Goal: Check status: Check status

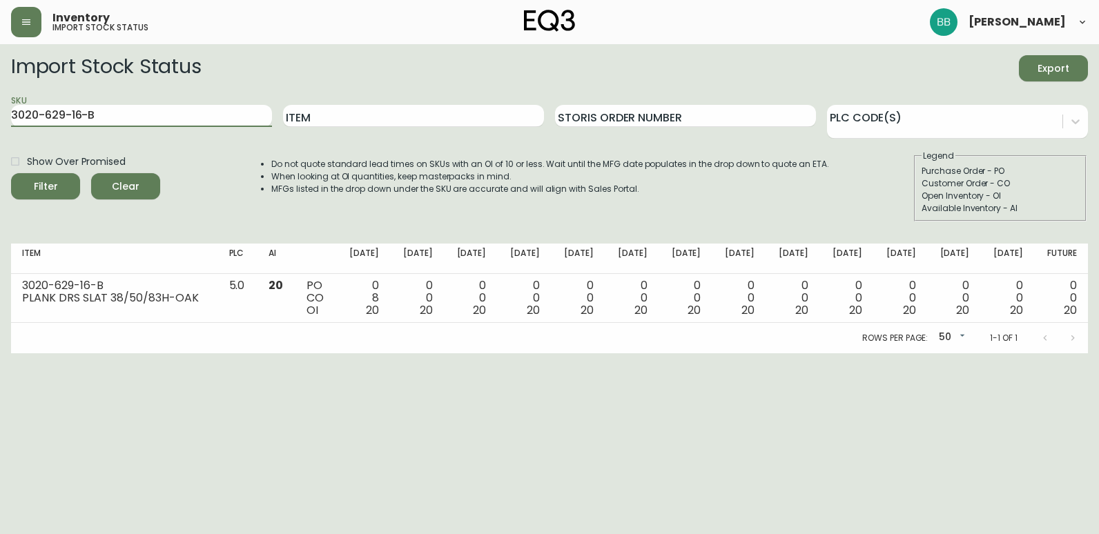
drag, startPoint x: 125, startPoint y: 110, endPoint x: -70, endPoint y: 92, distance: 196.2
click at [0, 92] on html "Inventory import stock status [PERSON_NAME] Import Stock Status Export SKU 3020…" at bounding box center [549, 176] width 1099 height 353
click at [11, 173] on button "Filter" at bounding box center [45, 186] width 69 height 26
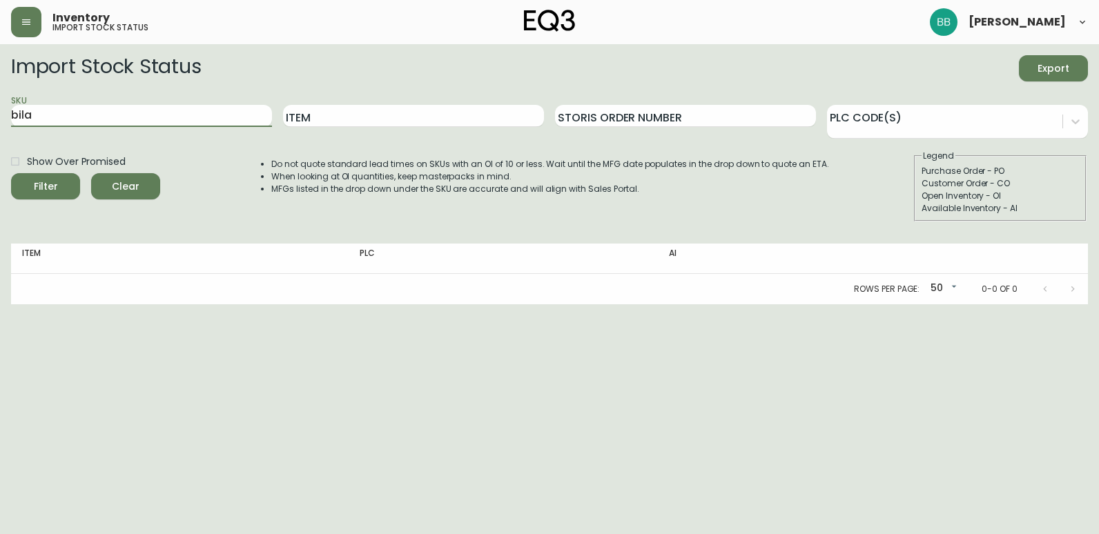
drag, startPoint x: 66, startPoint y: 114, endPoint x: -26, endPoint y: 106, distance: 92.2
click at [0, 106] on html "Inventory import stock status [PERSON_NAME] Import Stock Status Export SKU bila…" at bounding box center [549, 152] width 1099 height 304
paste input "[PHONE_NUMBER]"
type input "[PHONE_NUMBER]"
click at [11, 173] on button "Filter" at bounding box center [45, 186] width 69 height 26
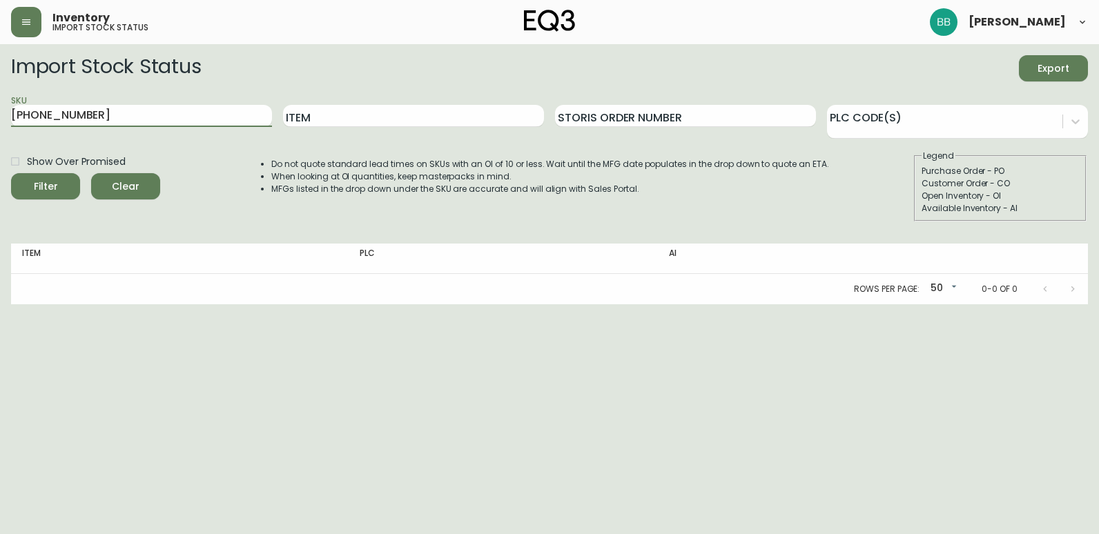
click at [728, 304] on html "Inventory import stock status [PERSON_NAME] Import Stock Status Export SKU [PHO…" at bounding box center [549, 152] width 1099 height 304
